Goal: Task Accomplishment & Management: Manage account settings

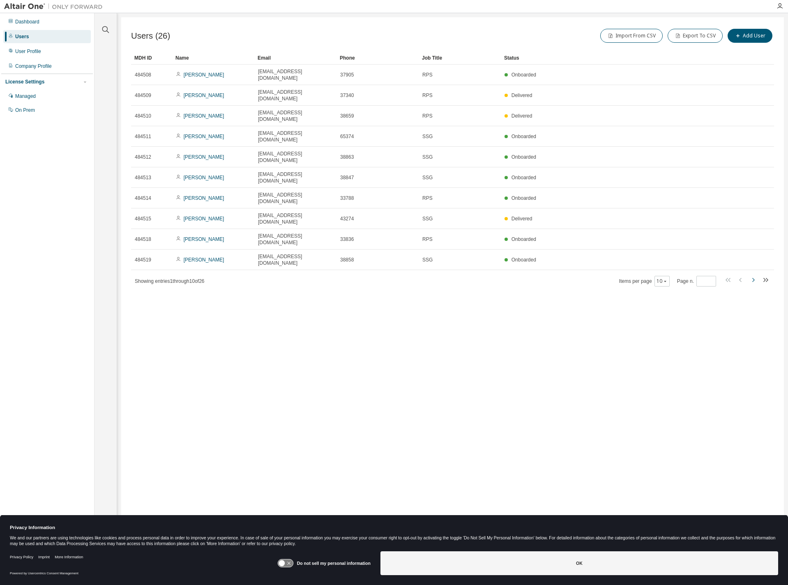
click at [753, 275] on icon "button" at bounding box center [753, 280] width 10 height 10
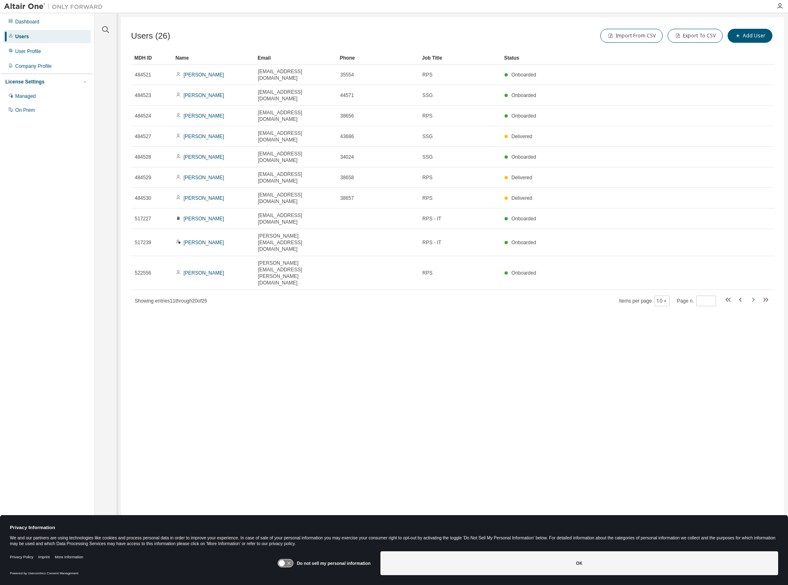
click at [753, 295] on icon "button" at bounding box center [753, 300] width 10 height 10
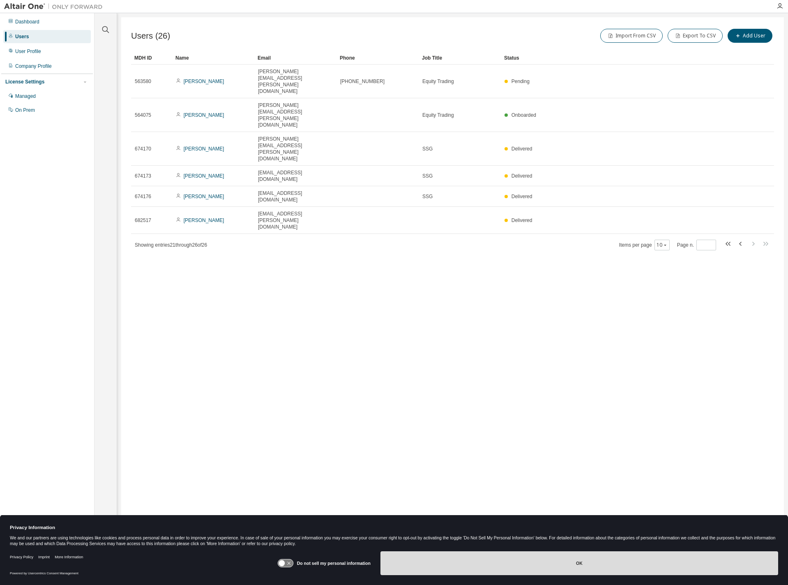
click at [570, 563] on button "OK" at bounding box center [579, 563] width 398 height 24
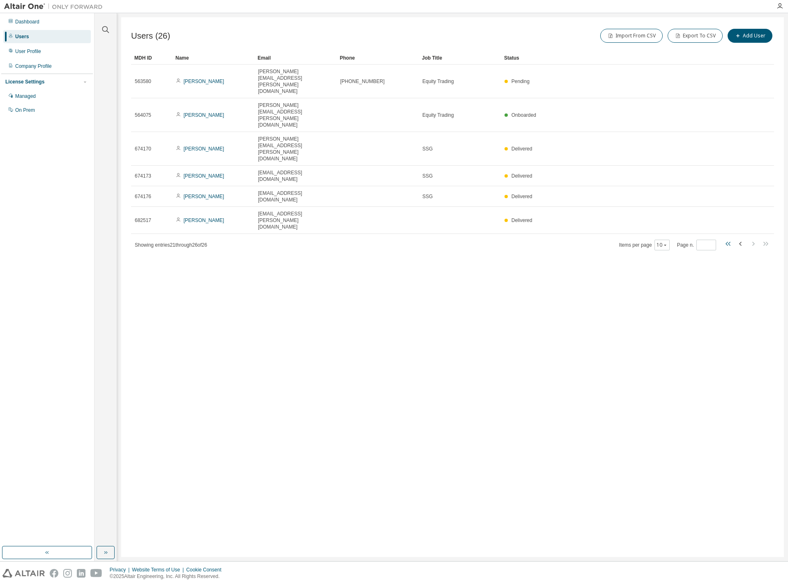
click at [728, 239] on icon "button" at bounding box center [728, 244] width 10 height 10
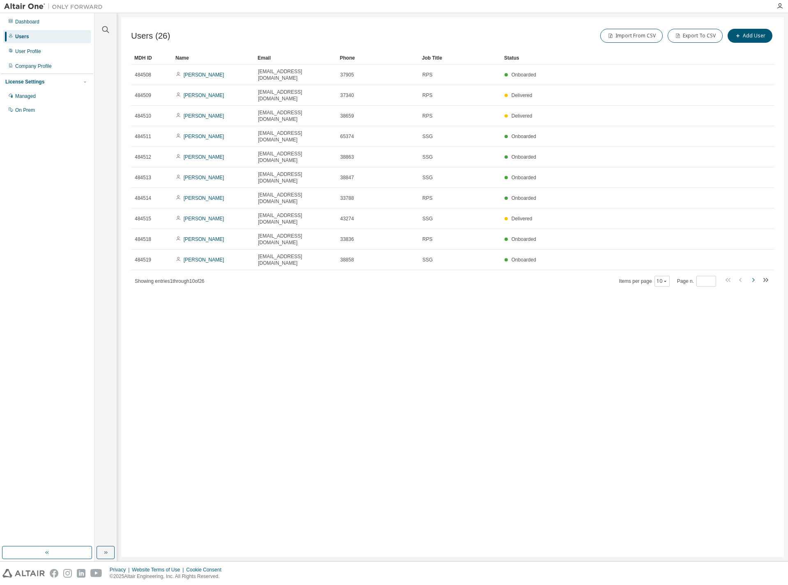
click at [754, 275] on icon "button" at bounding box center [753, 280] width 10 height 10
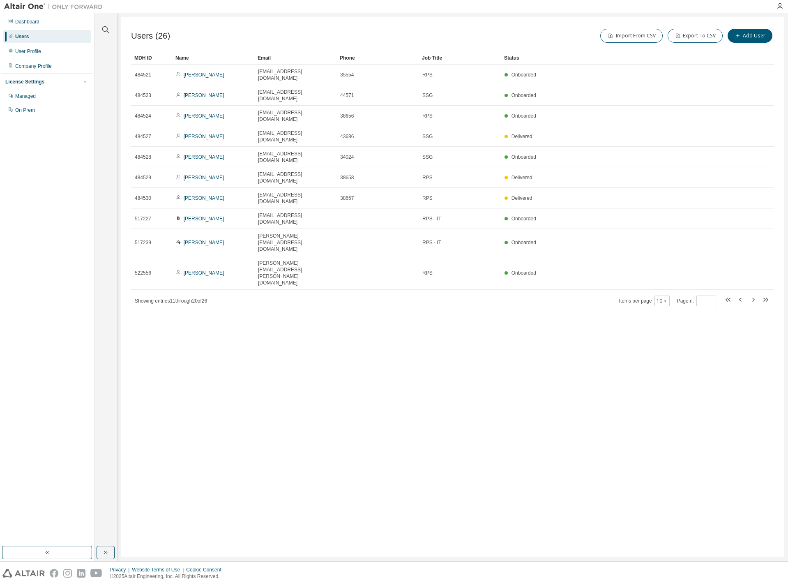
click at [754, 295] on icon "button" at bounding box center [753, 300] width 10 height 10
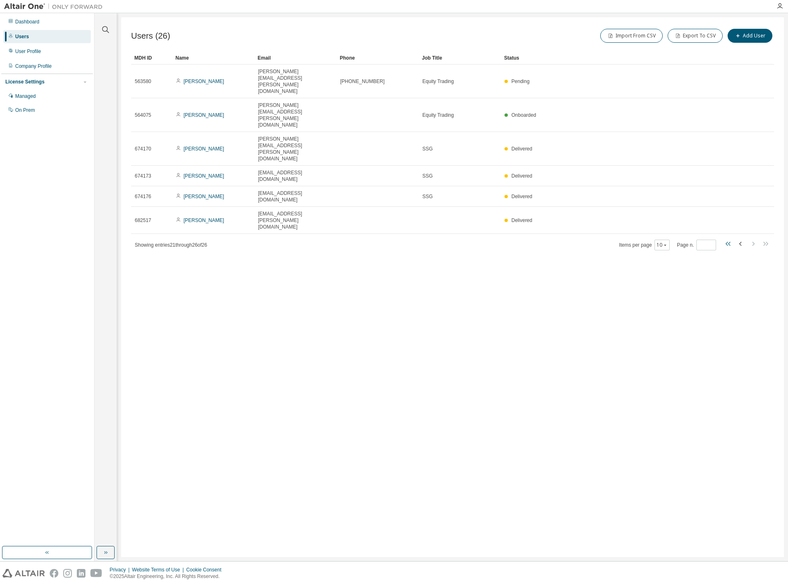
click at [729, 239] on icon "button" at bounding box center [728, 244] width 10 height 10
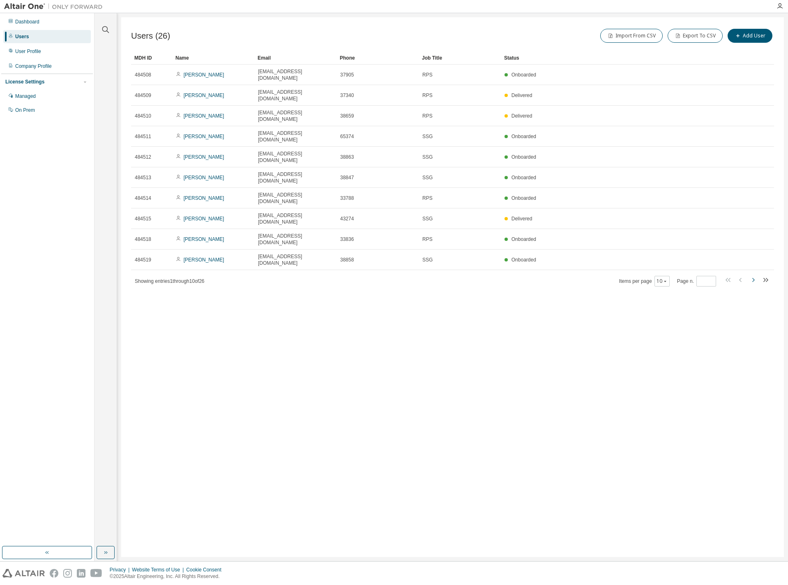
click at [754, 278] on icon "button" at bounding box center [753, 280] width 2 height 4
type input "*"
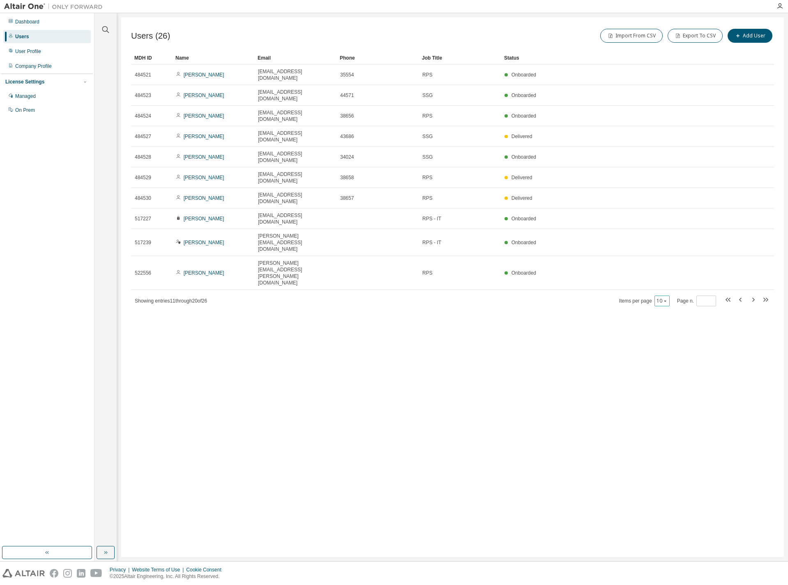
drag, startPoint x: 522, startPoint y: 249, endPoint x: 667, endPoint y: 212, distance: 150.1
click at [610, 238] on div "Users (26) Import From CSV Export To CSV Add User Clear Load Save Save As Field…" at bounding box center [452, 286] width 663 height 539
